Goal: Transaction & Acquisition: Purchase product/service

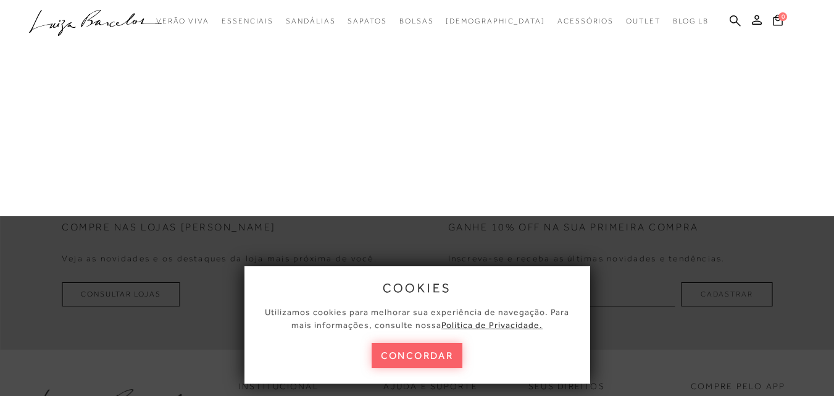
scroll to position [370, 0]
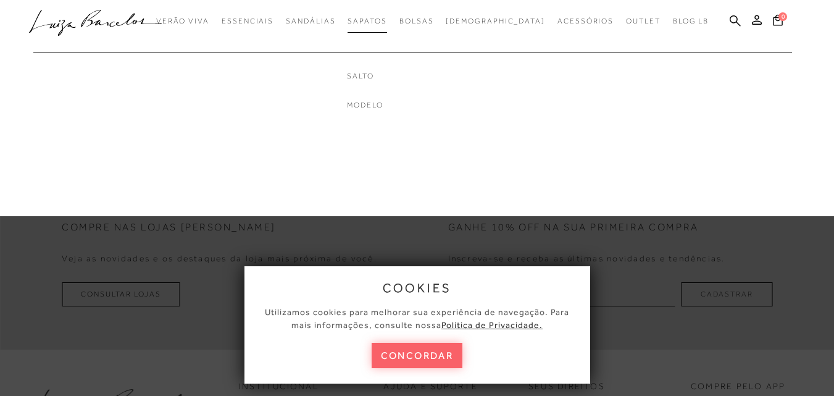
click at [386, 25] on span "Sapatos" at bounding box center [367, 21] width 39 height 9
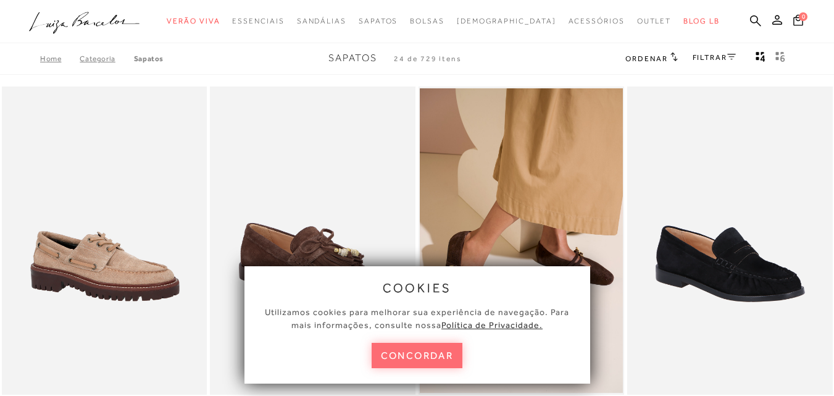
click at [408, 349] on button "concordar" at bounding box center [417, 355] width 91 height 25
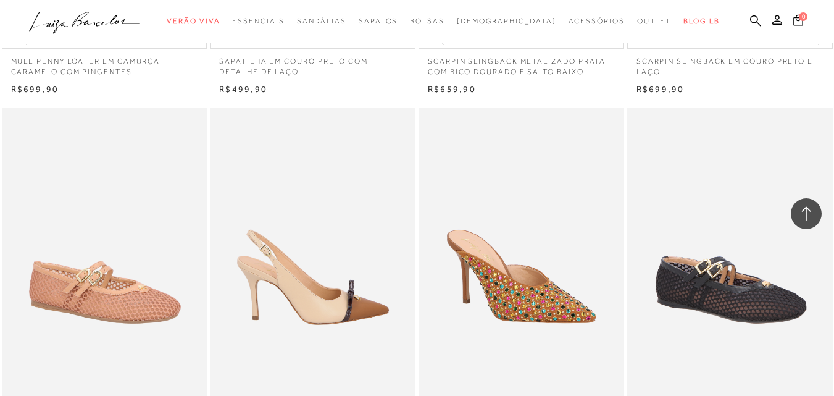
scroll to position [2099, 0]
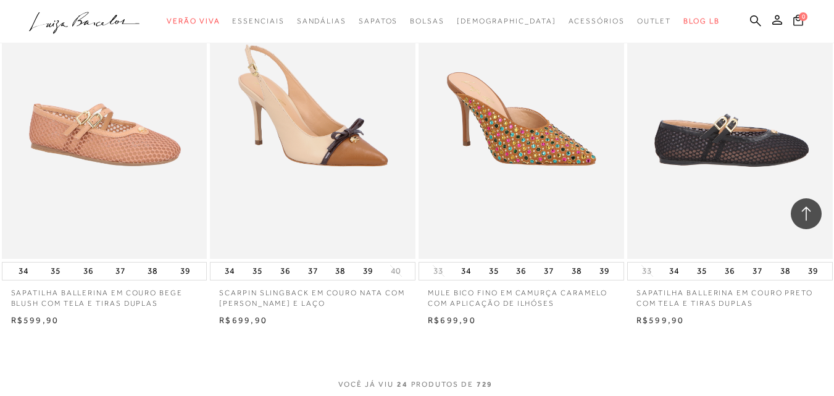
click at [704, 137] on img at bounding box center [730, 105] width 204 height 308
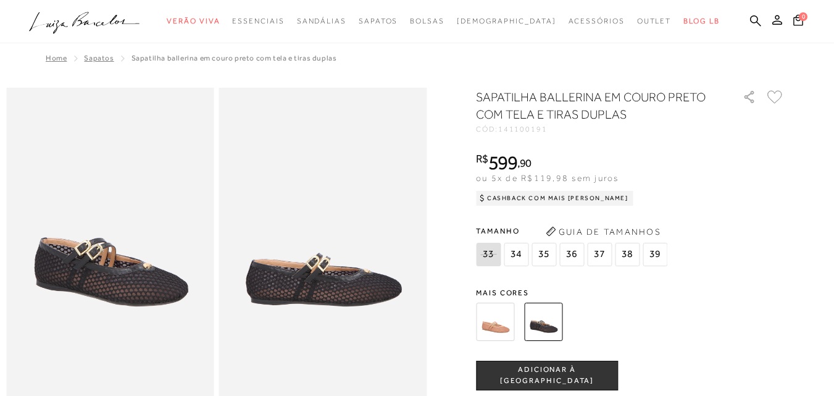
click at [104, 281] on img at bounding box center [110, 244] width 208 height 312
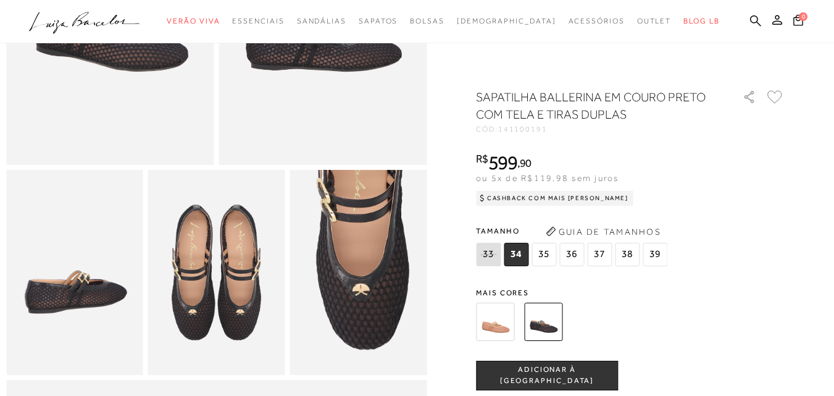
scroll to position [247, 0]
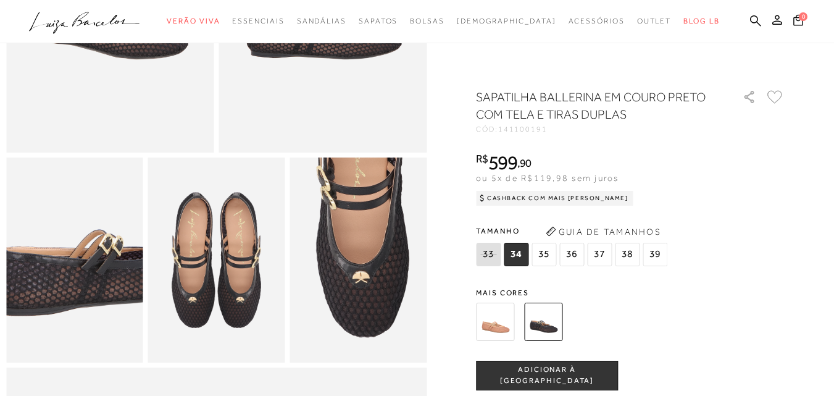
drag, startPoint x: 54, startPoint y: 297, endPoint x: 70, endPoint y: 250, distance: 49.8
click at [54, 296] on img at bounding box center [91, 232] width 273 height 411
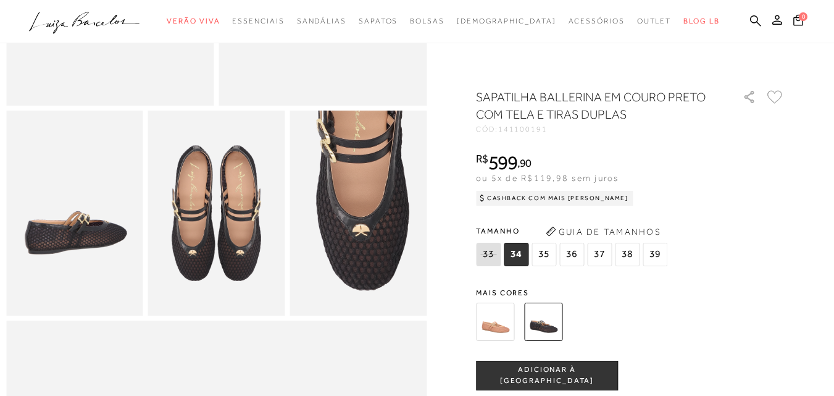
scroll to position [494, 0]
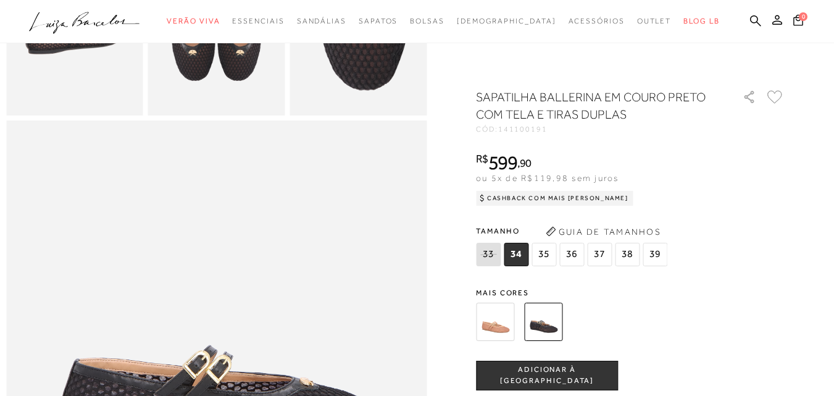
click at [495, 323] on img at bounding box center [495, 322] width 38 height 38
